Goal: Task Accomplishment & Management: Complete application form

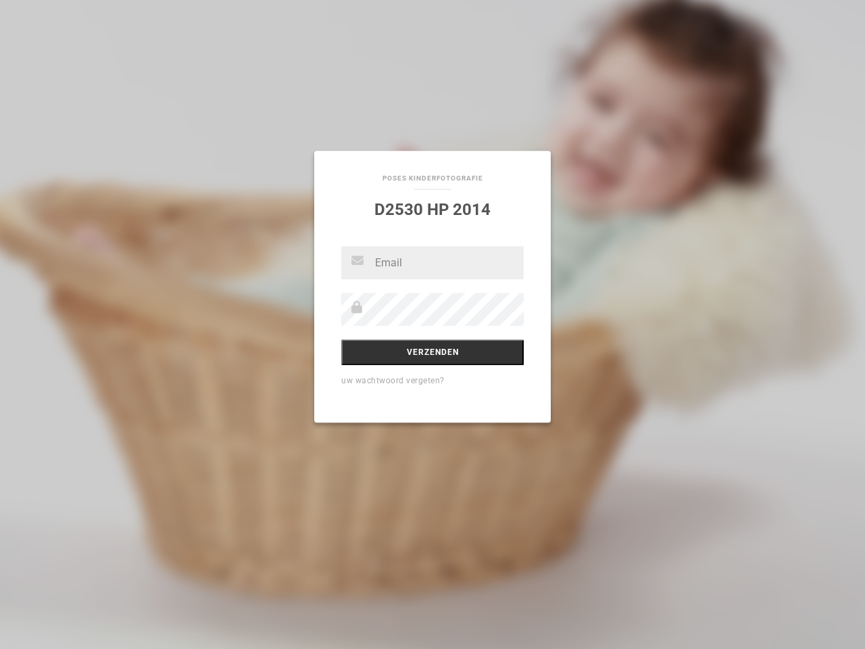
click at [433, 352] on input "Verzenden" at bounding box center [432, 352] width 182 height 26
